Goal: Obtain resource: Download file/media

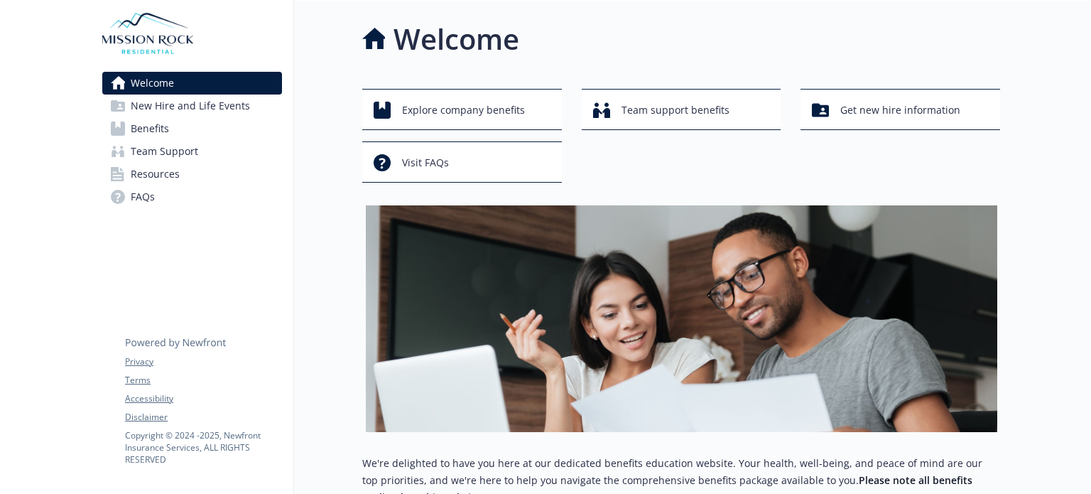
click at [216, 153] on link "Team Support" at bounding box center [192, 151] width 180 height 23
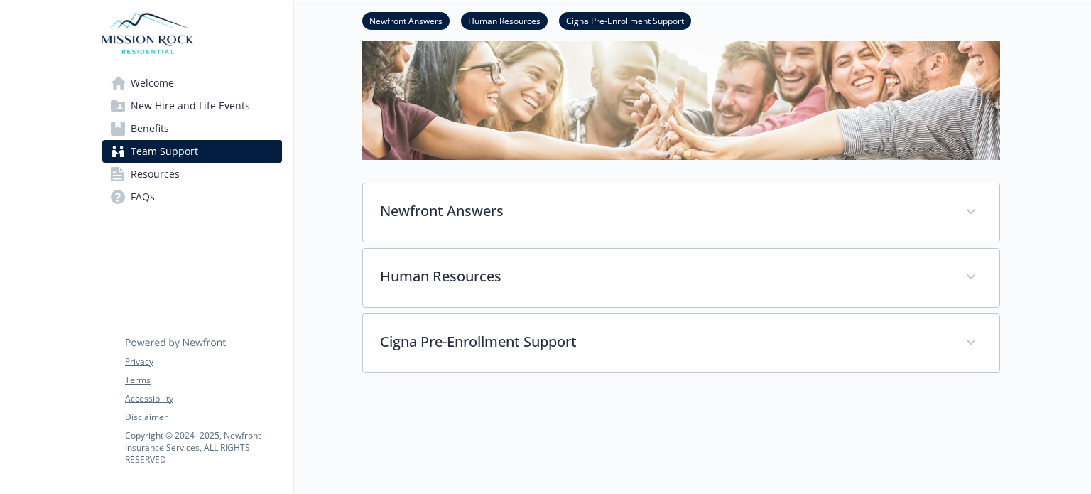
scroll to position [90, 0]
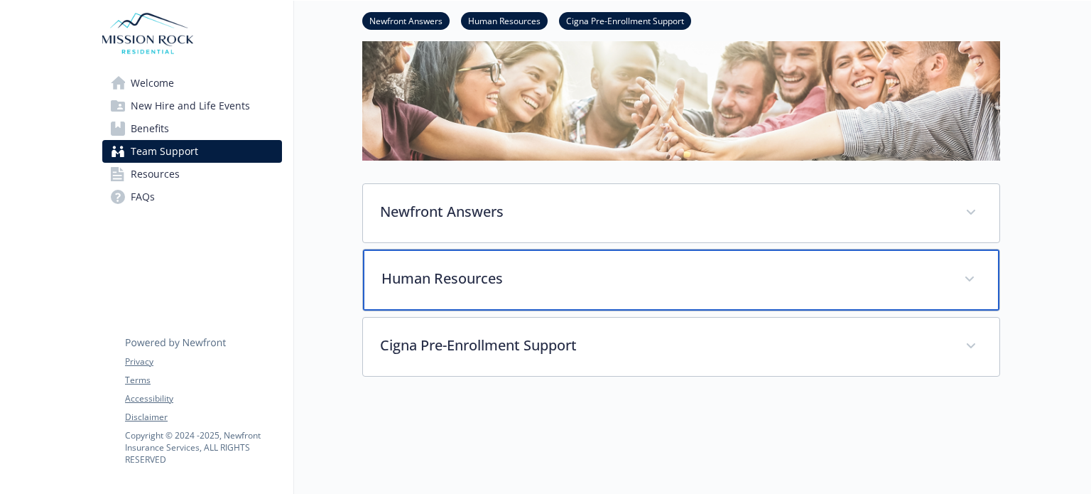
click at [937, 285] on p "Human Resources" at bounding box center [663, 278] width 565 height 21
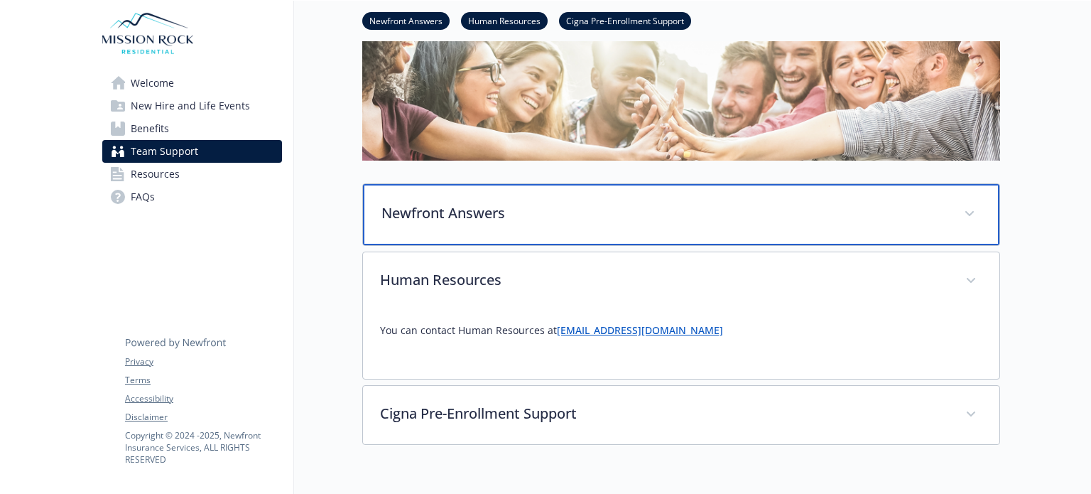
click at [584, 218] on p "Newfront Answers" at bounding box center [663, 212] width 565 height 21
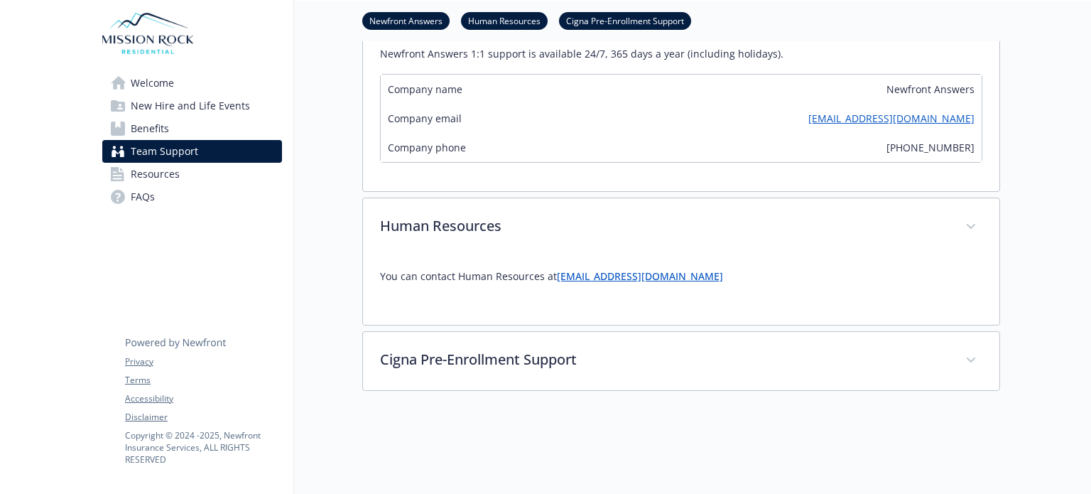
scroll to position [476, 0]
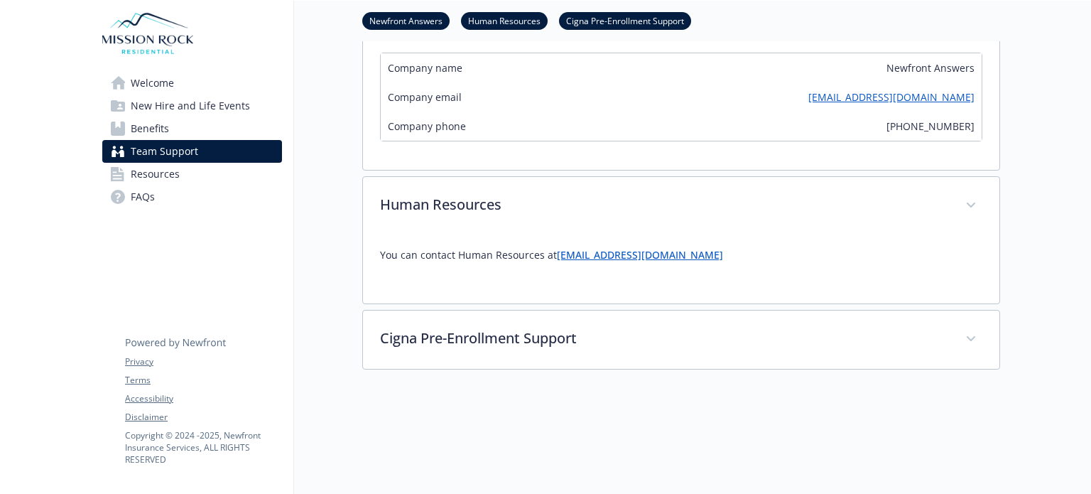
click at [156, 175] on span "Resources" at bounding box center [155, 174] width 49 height 23
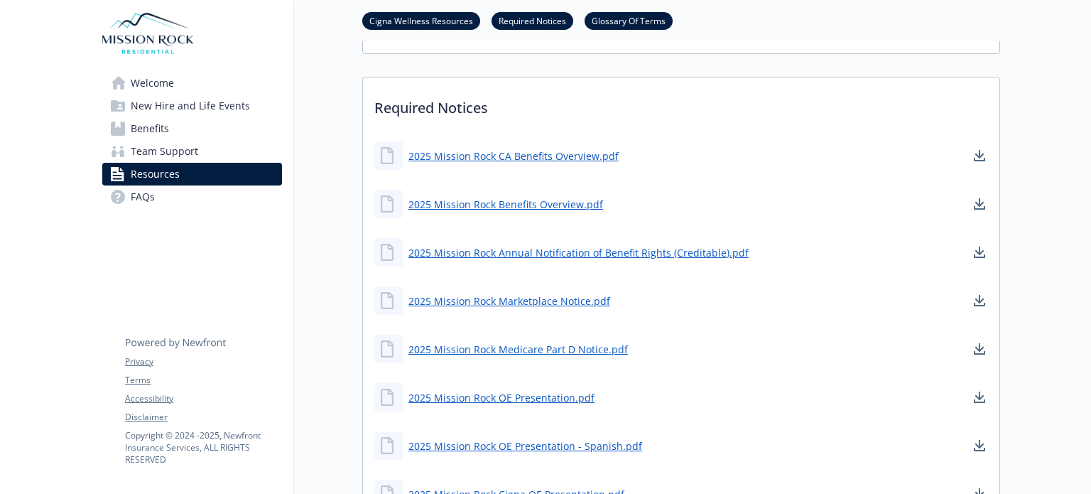
scroll to position [406, 0]
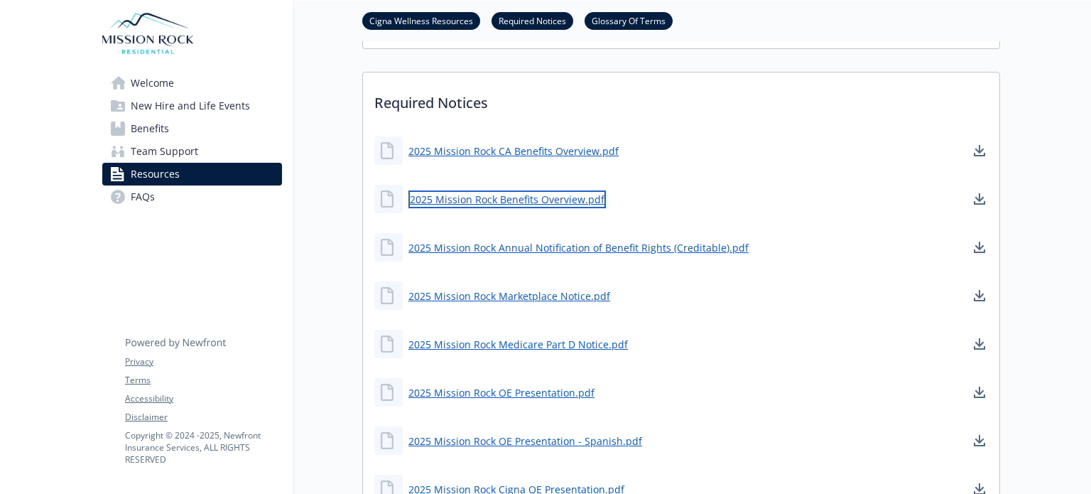
click at [537, 203] on link "2025 Mission Rock Benefits Overview.pdf" at bounding box center [506, 199] width 197 height 18
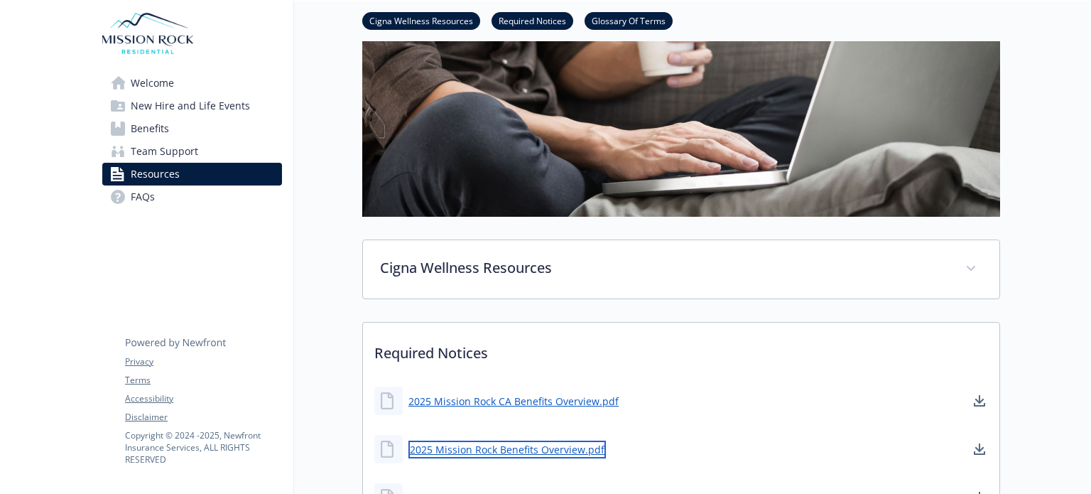
scroll to position [0, 0]
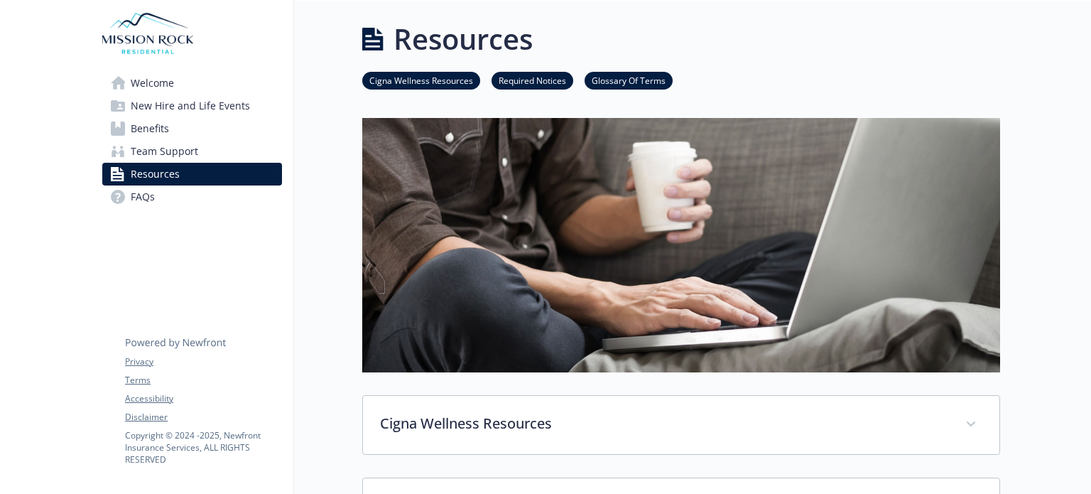
click at [184, 153] on span "Team Support" at bounding box center [164, 151] width 67 height 23
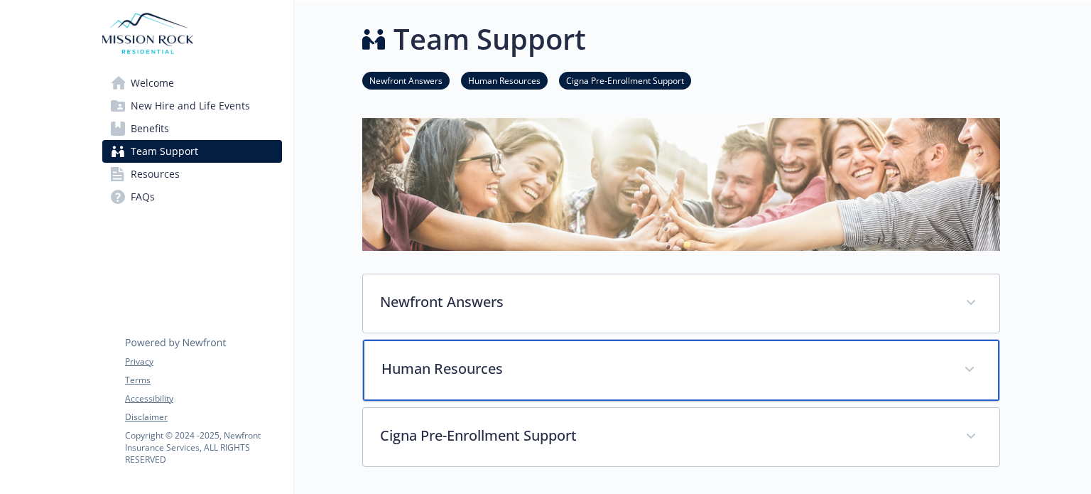
click at [433, 350] on div "Human Resources" at bounding box center [681, 369] width 636 height 61
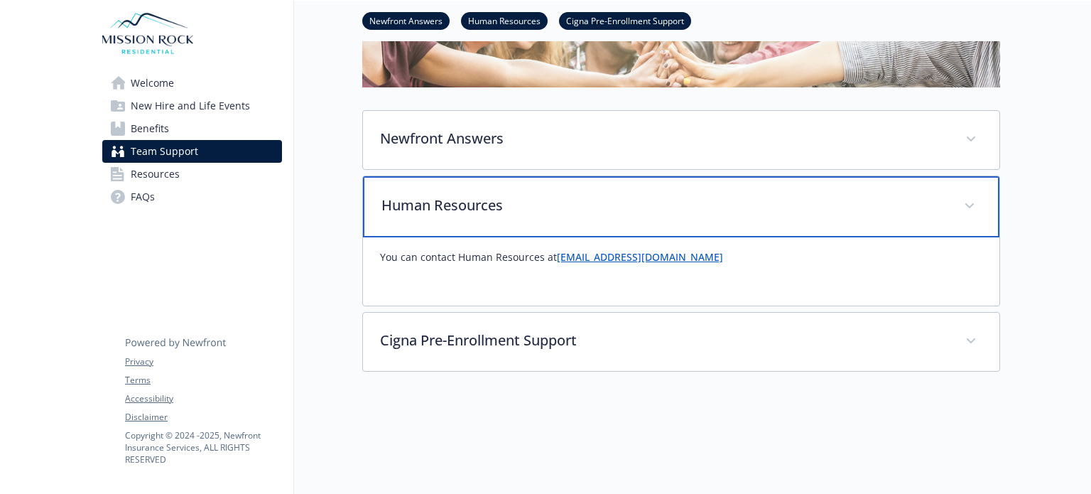
scroll to position [164, 0]
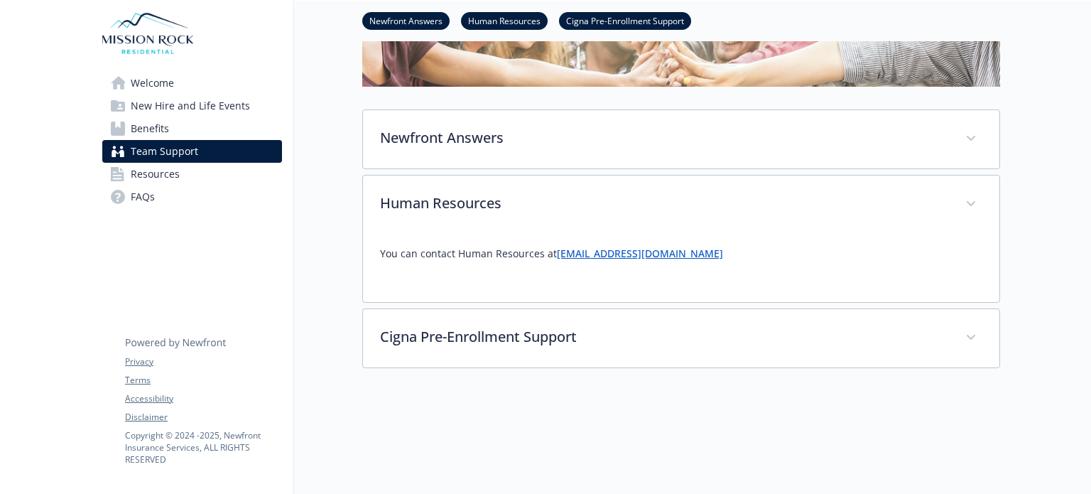
click at [202, 175] on link "Resources" at bounding box center [192, 174] width 180 height 23
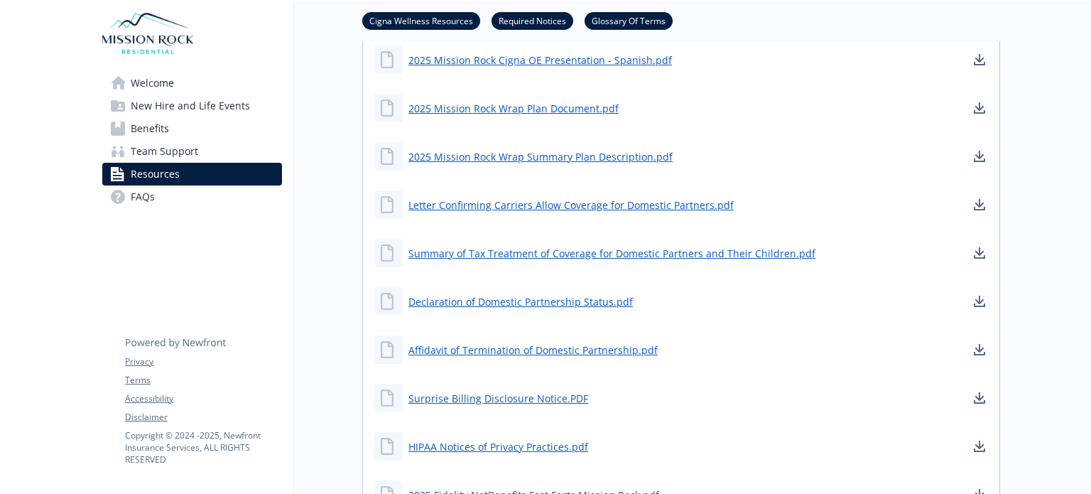
scroll to position [888, 0]
